Goal: Task Accomplishment & Management: Complete application form

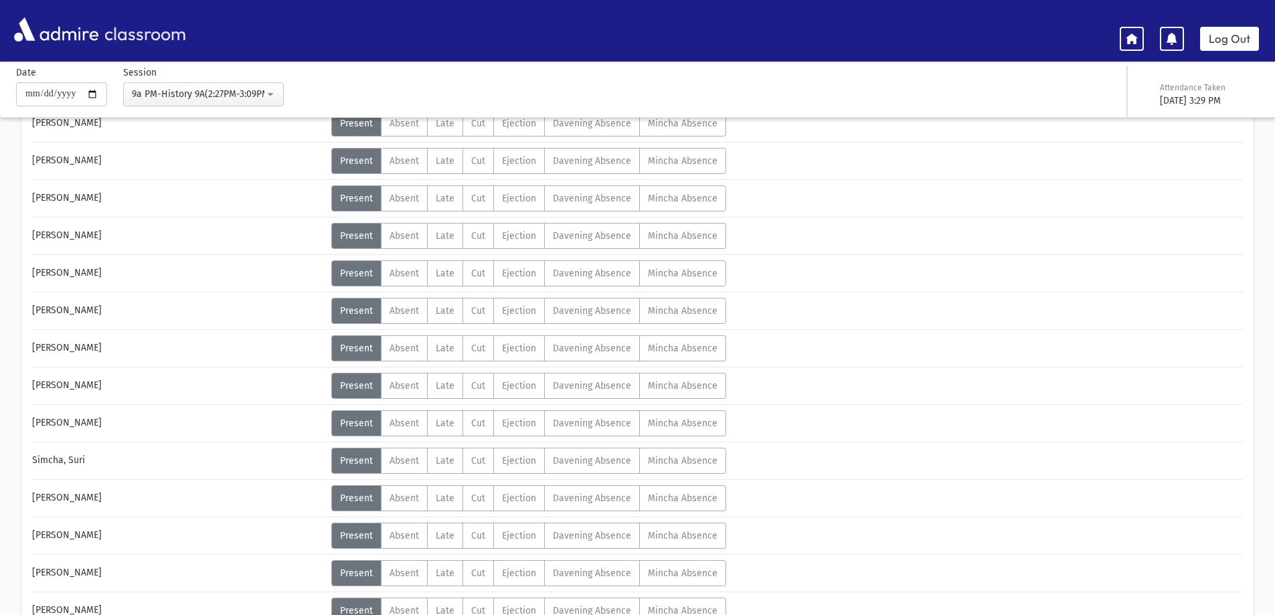
scroll to position [574, 0]
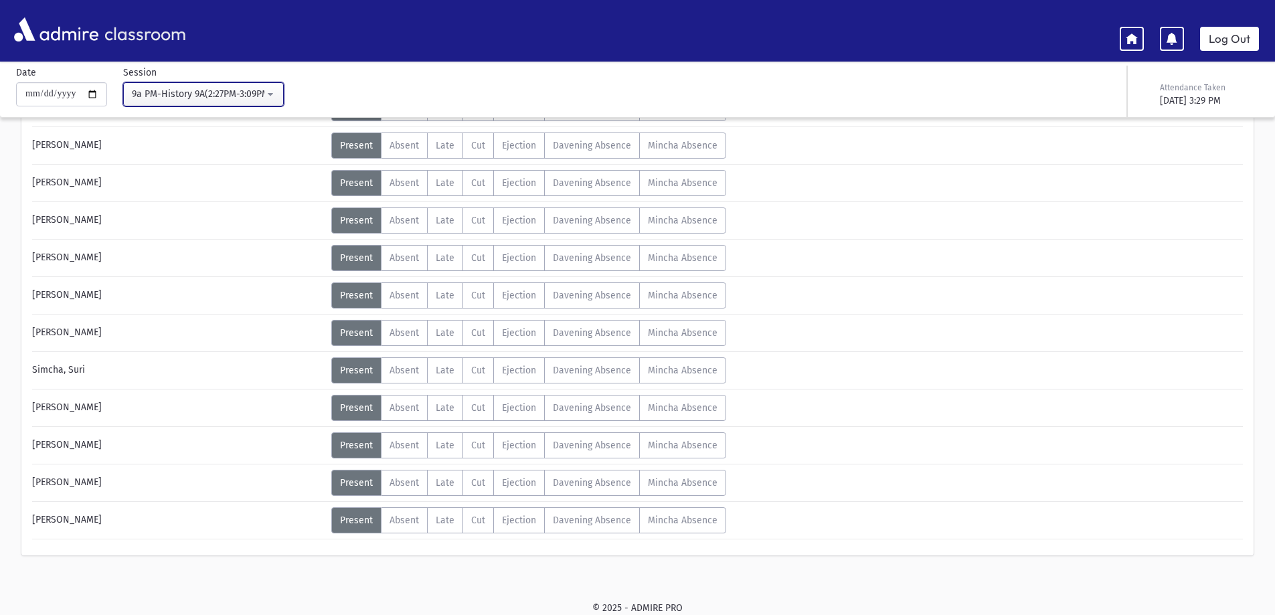
click at [276, 93] on button "9a PM-History 9A(2:27PM-3:09PM)" at bounding box center [203, 94] width 161 height 24
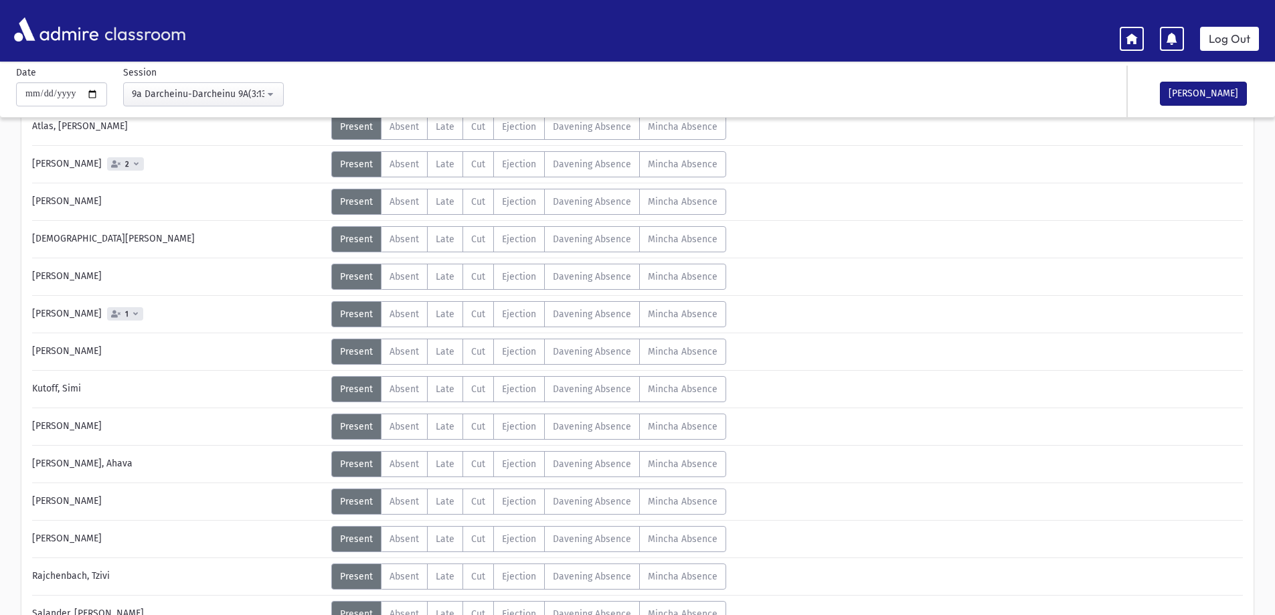
scroll to position [60, 0]
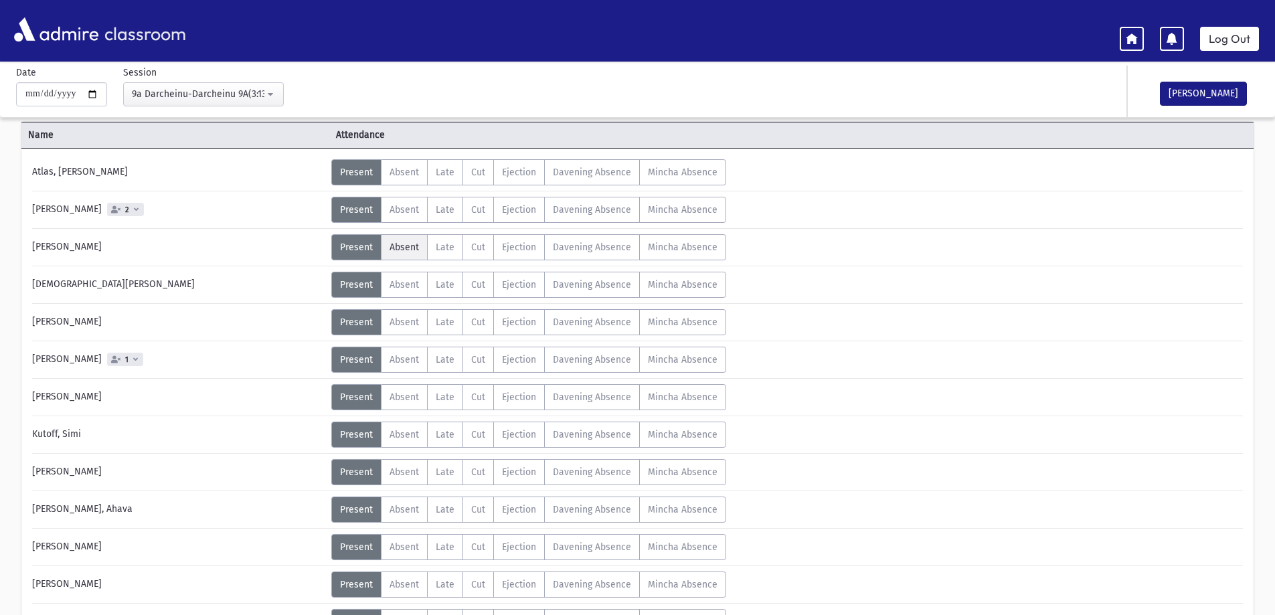
click at [395, 242] on span "Absent" at bounding box center [403, 247] width 29 height 11
click at [398, 351] on label "Absent A" at bounding box center [404, 360] width 47 height 26
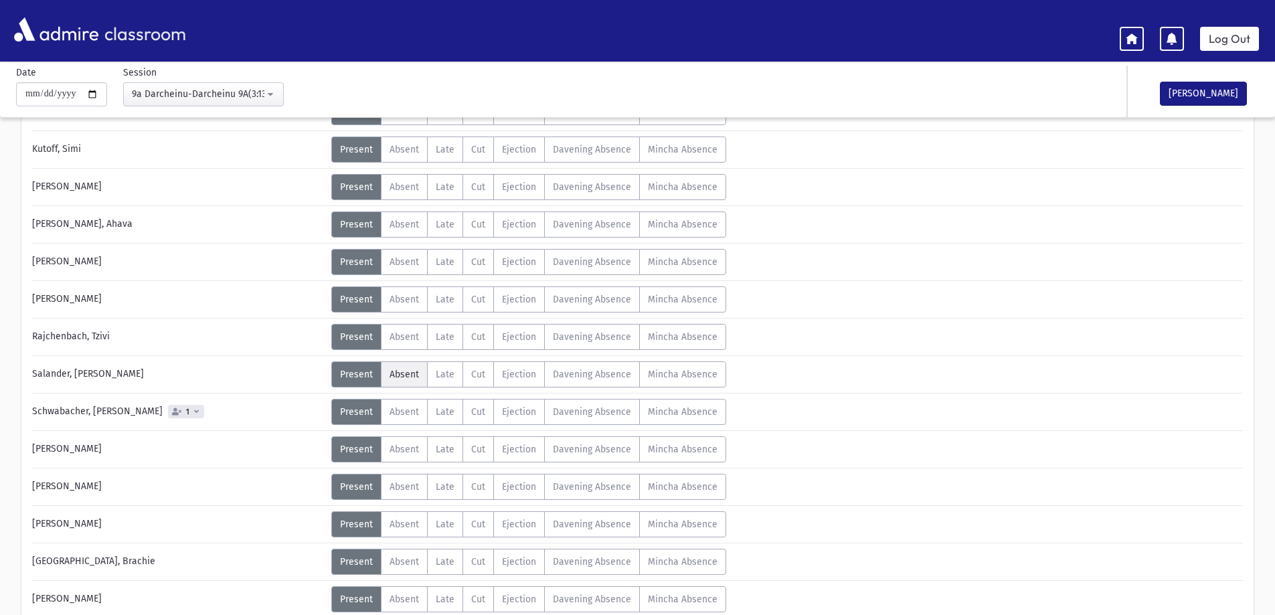
scroll to position [462, 0]
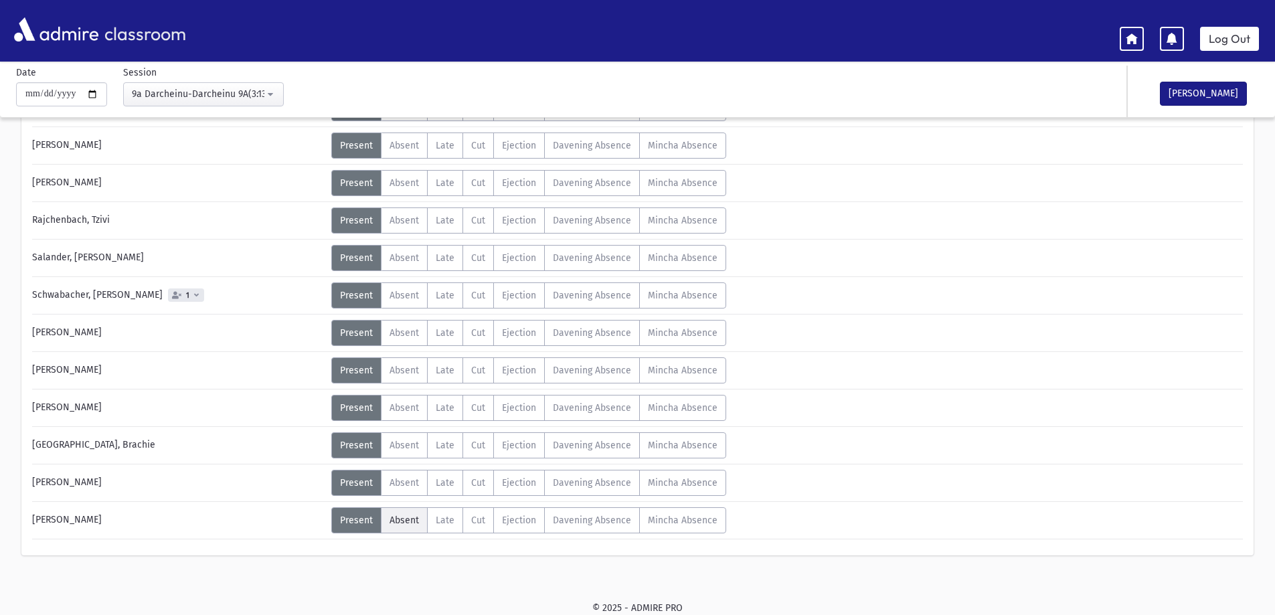
click at [405, 521] on span "Absent" at bounding box center [403, 520] width 29 height 11
